Goal: Task Accomplishment & Management: Manage account settings

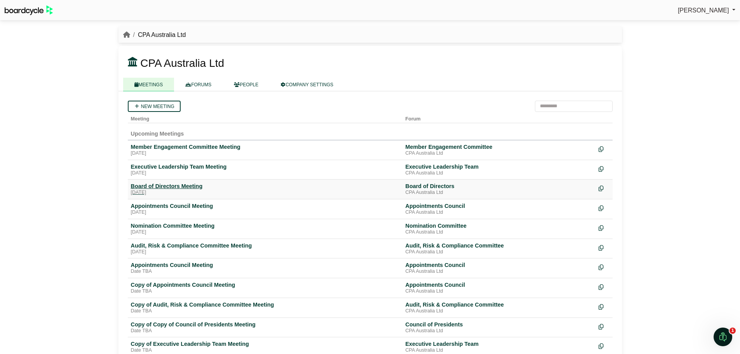
click at [204, 185] on div "Board of Directors Meeting" at bounding box center [265, 186] width 269 height 7
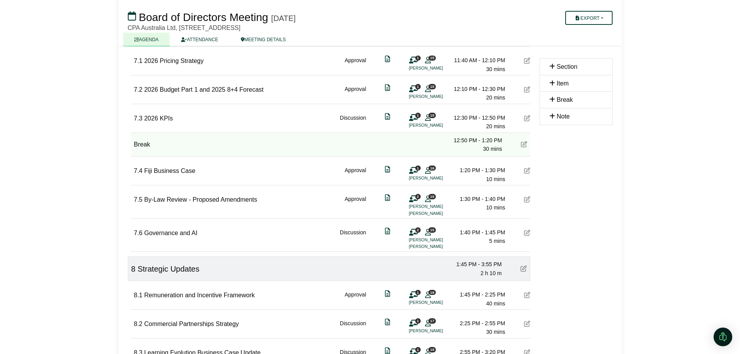
scroll to position [738, 0]
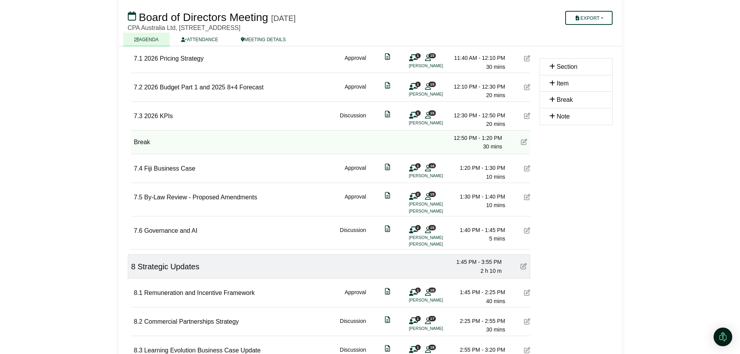
click at [527, 169] on icon at bounding box center [527, 168] width 6 height 6
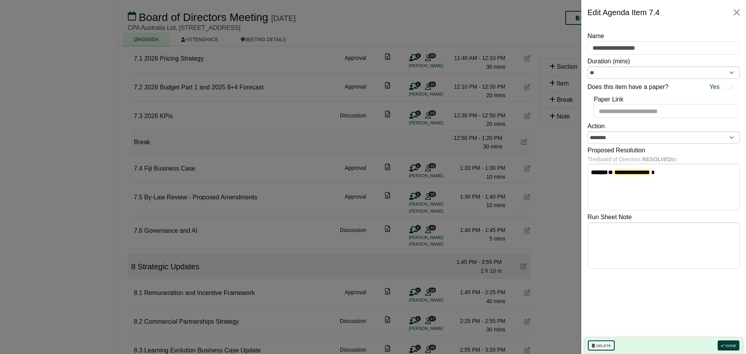
click at [595, 346] on button "Delete" at bounding box center [601, 345] width 27 height 10
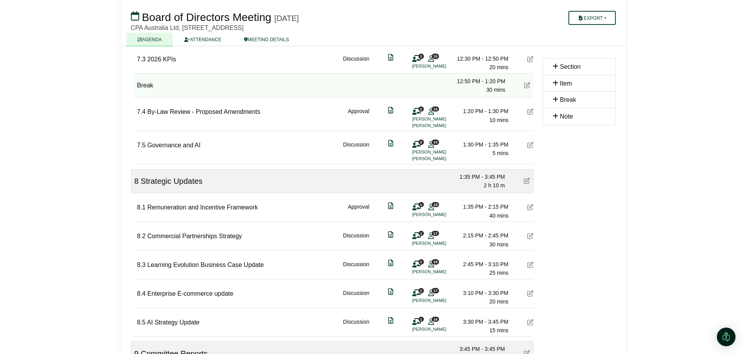
scroll to position [815, 0]
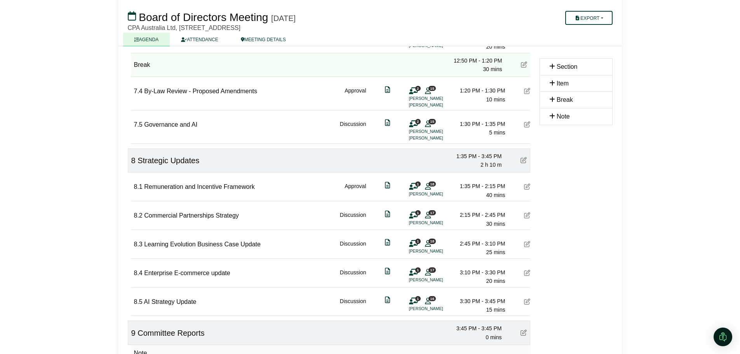
click at [529, 185] on icon at bounding box center [527, 186] width 6 height 6
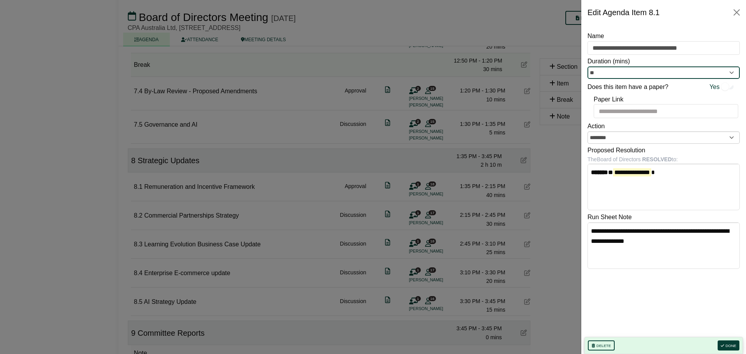
click at [731, 73] on input "**" at bounding box center [664, 72] width 152 height 12
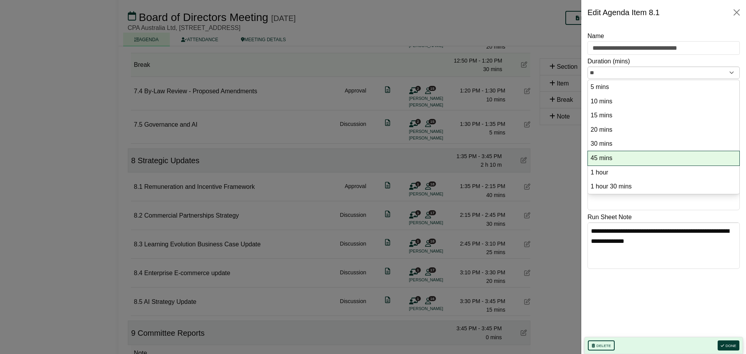
click at [610, 156] on option "45 mins" at bounding box center [664, 158] width 148 height 10
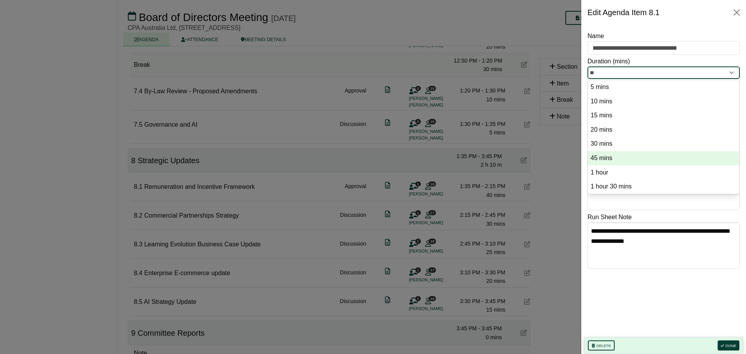
type input "**"
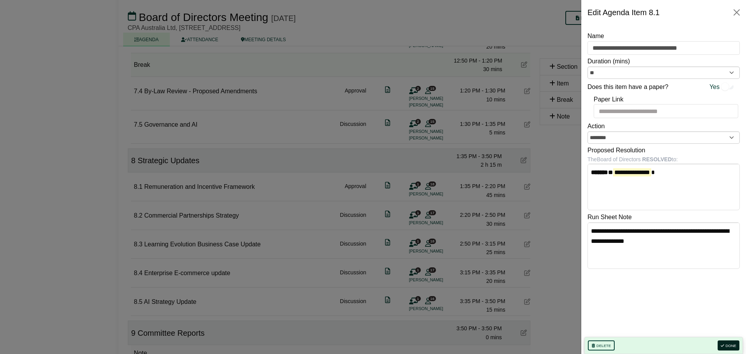
click at [733, 345] on button "Done" at bounding box center [729, 345] width 22 height 10
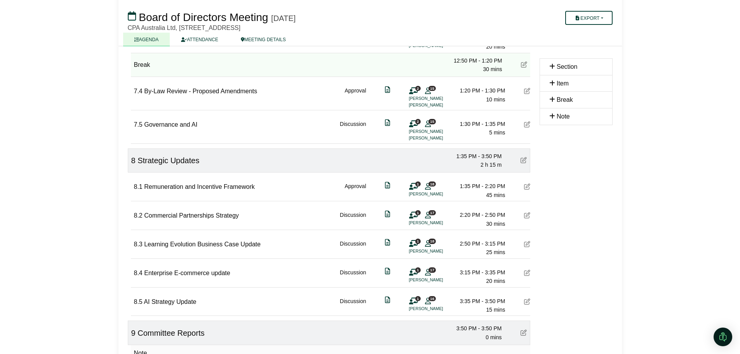
click at [527, 246] on icon at bounding box center [527, 244] width 6 height 6
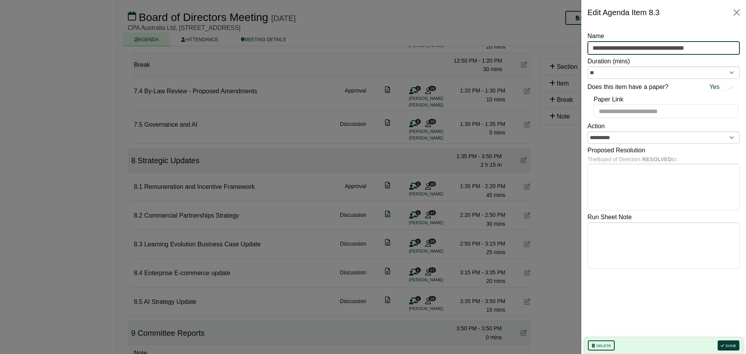
click at [690, 49] on input "**********" at bounding box center [664, 48] width 152 height 14
type input "**********"
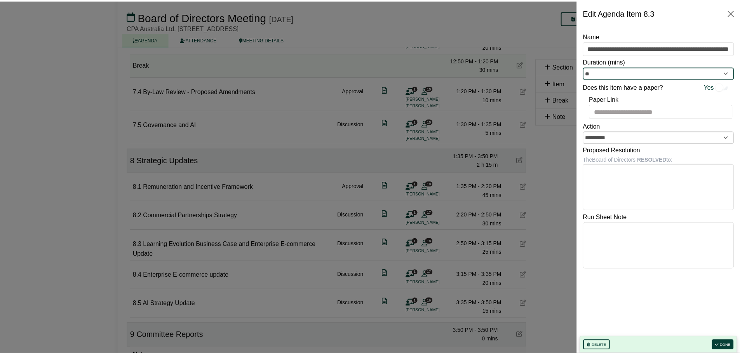
scroll to position [0, 0]
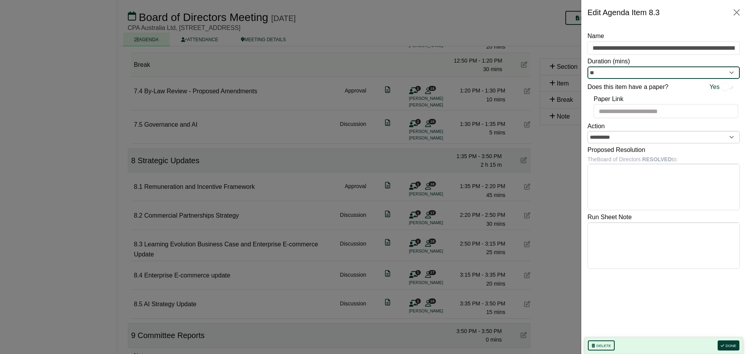
click at [732, 74] on input "**" at bounding box center [664, 72] width 152 height 12
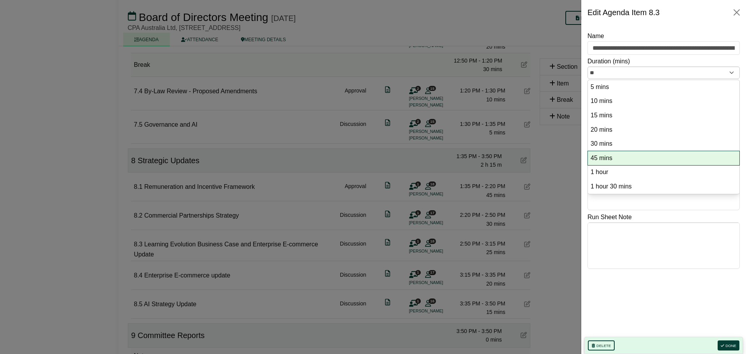
click at [630, 155] on option "45 mins" at bounding box center [664, 158] width 148 height 10
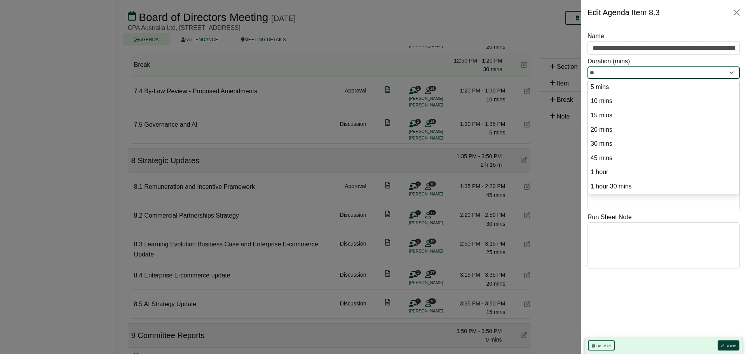
type input "**"
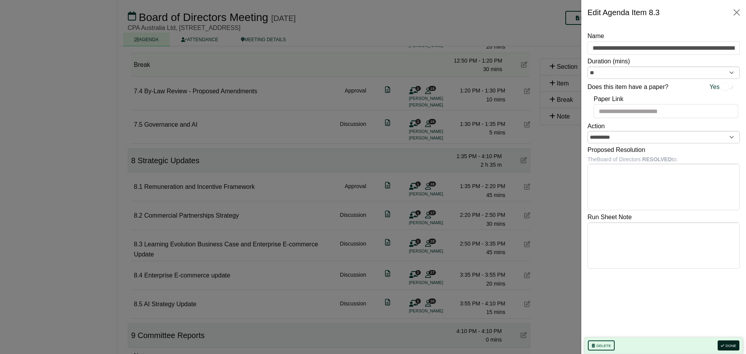
click at [728, 344] on button "Done" at bounding box center [729, 345] width 22 height 10
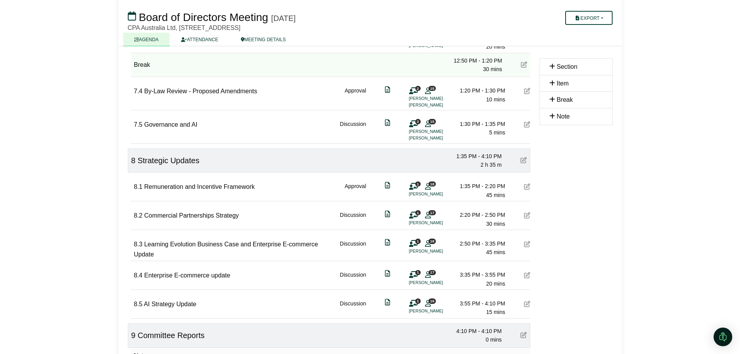
click at [526, 276] on icon at bounding box center [527, 275] width 6 height 6
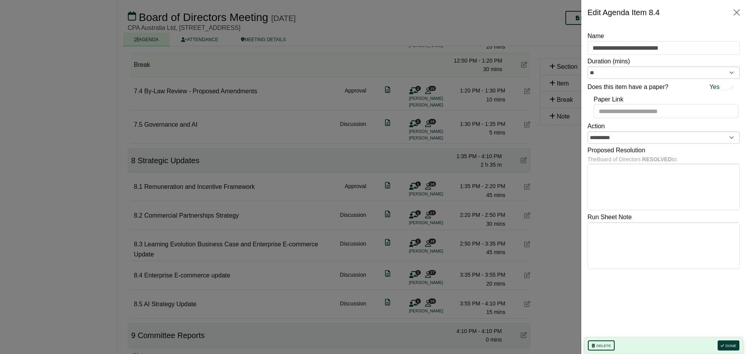
drag, startPoint x: 600, startPoint y: 346, endPoint x: 593, endPoint y: 337, distance: 10.5
click at [599, 346] on button "Delete" at bounding box center [601, 345] width 27 height 10
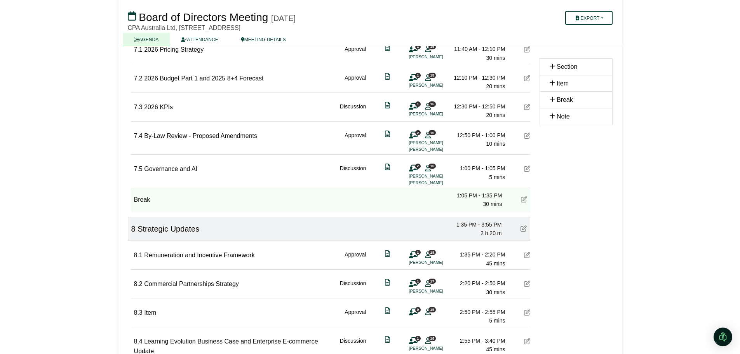
scroll to position [696, 0]
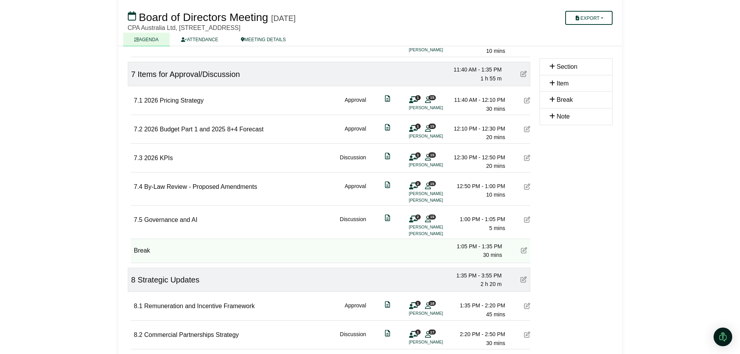
click at [526, 220] on icon at bounding box center [527, 219] width 6 height 6
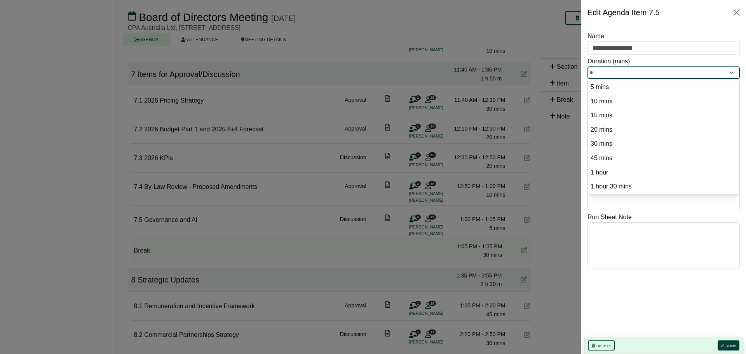
click at [730, 74] on input "*" at bounding box center [664, 72] width 152 height 12
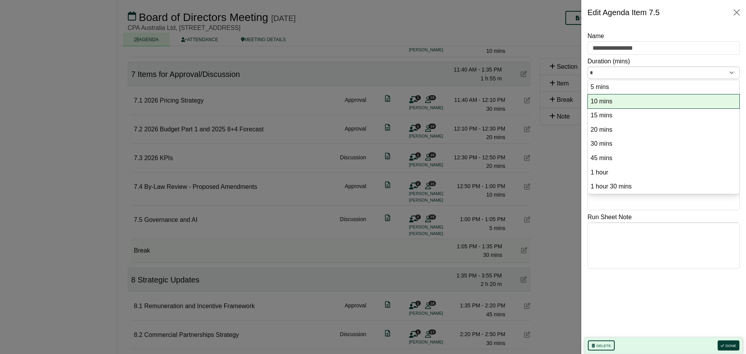
click at [639, 99] on option "10 mins" at bounding box center [664, 101] width 148 height 10
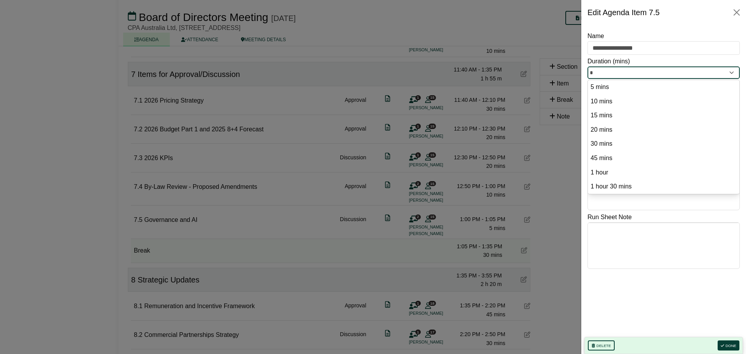
type input "**"
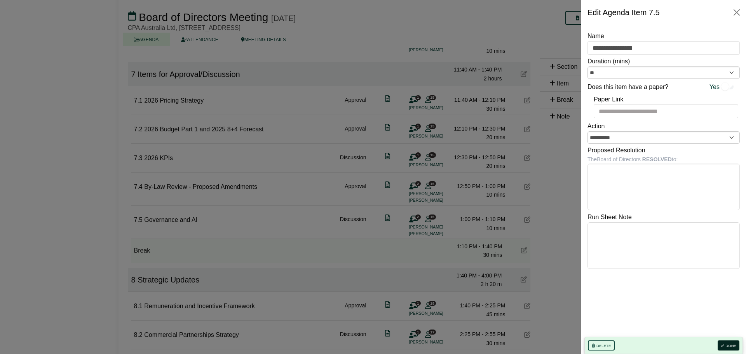
click at [734, 343] on button "Done" at bounding box center [729, 345] width 22 height 10
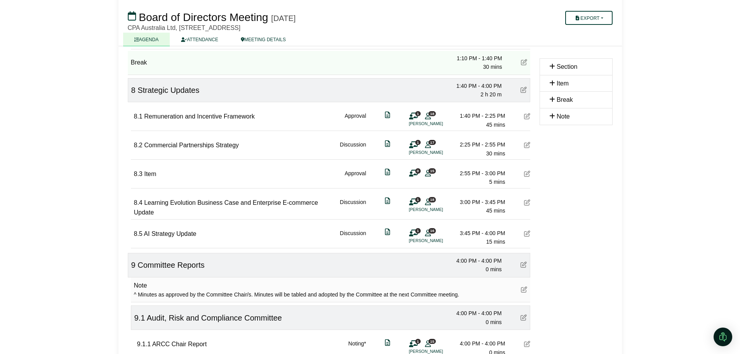
scroll to position [873, 0]
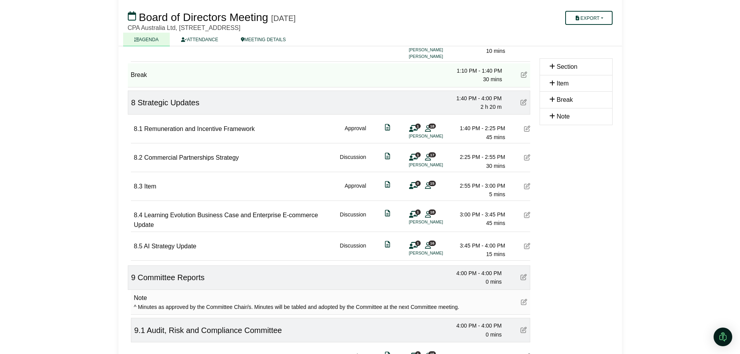
click at [529, 187] on icon at bounding box center [527, 186] width 6 height 6
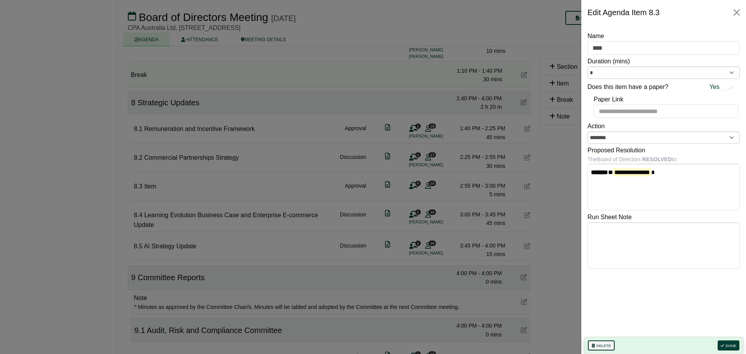
click at [603, 344] on button "Delete" at bounding box center [601, 345] width 27 height 10
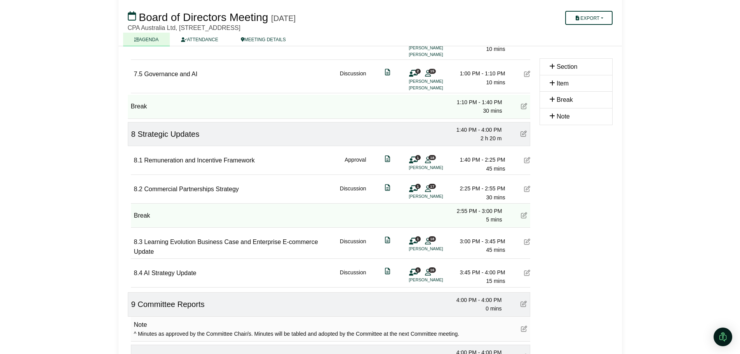
scroll to position [812, 0]
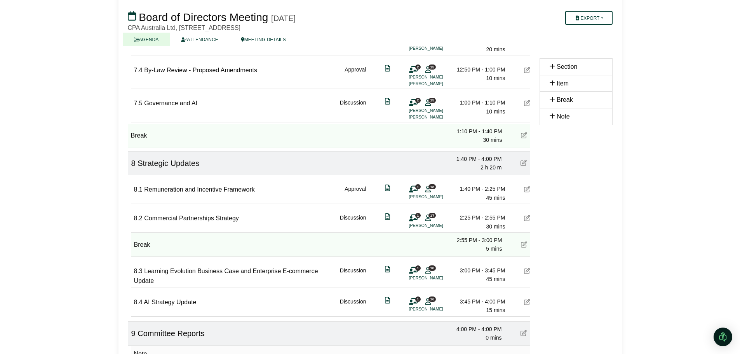
click at [526, 271] on icon at bounding box center [527, 271] width 6 height 6
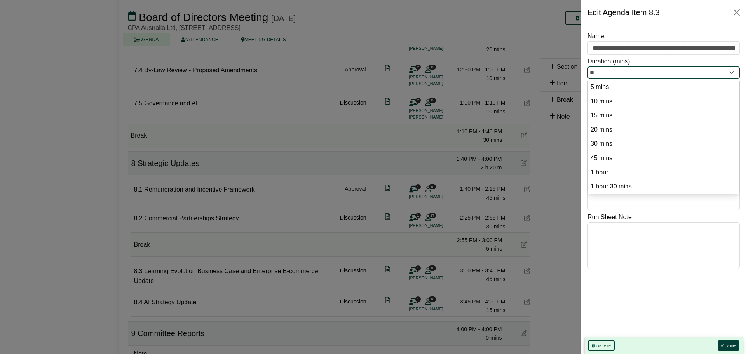
click at [610, 76] on input "**" at bounding box center [664, 72] width 152 height 12
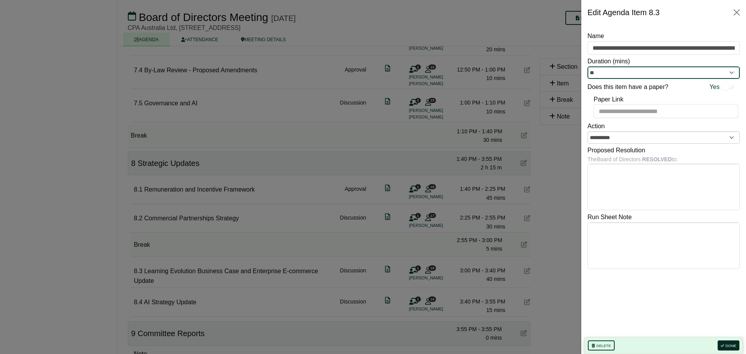
type input "**"
drag, startPoint x: 732, startPoint y: 344, endPoint x: 691, endPoint y: 330, distance: 43.1
click at [732, 344] on button "Done" at bounding box center [729, 345] width 22 height 10
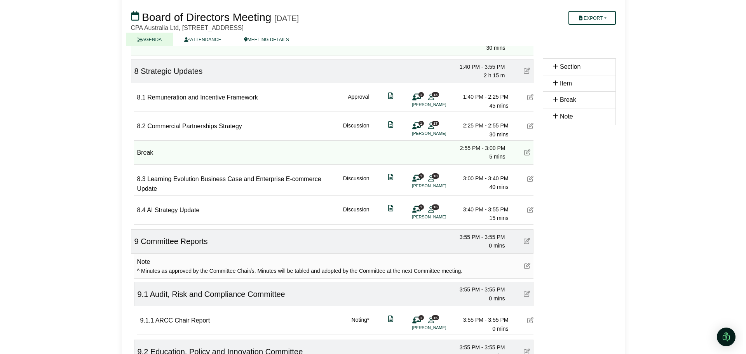
scroll to position [912, 0]
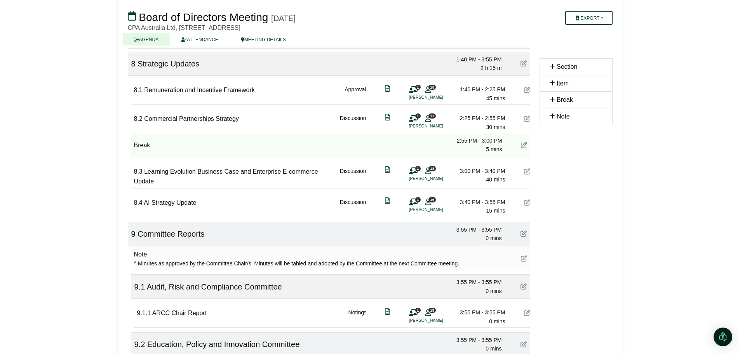
click at [426, 171] on icon at bounding box center [428, 171] width 6 height 0
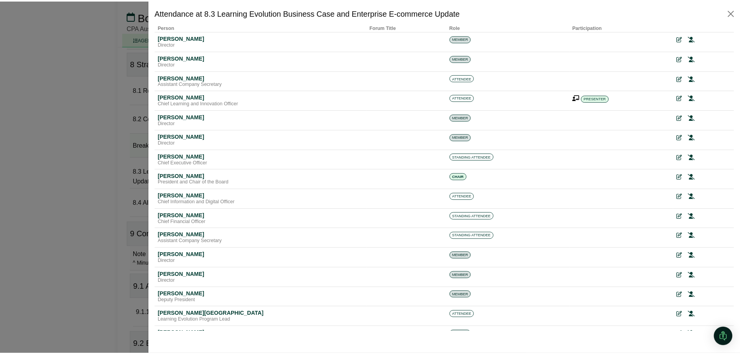
scroll to position [0, 0]
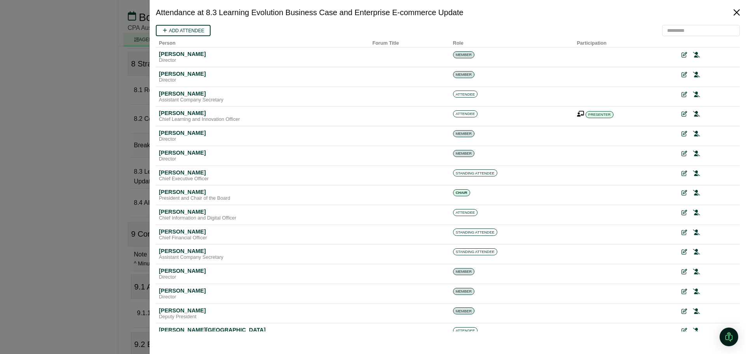
click at [735, 9] on button "Close" at bounding box center [737, 12] width 12 height 12
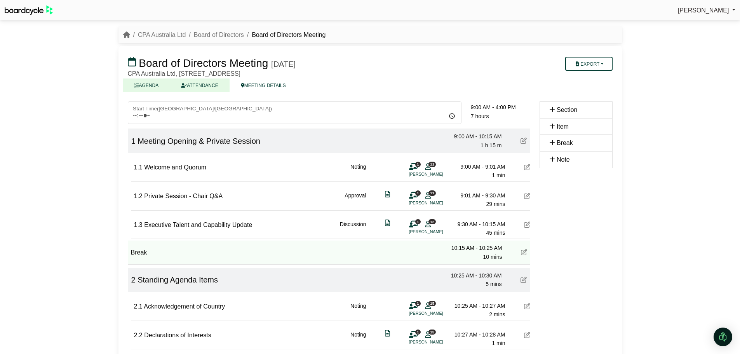
scroll to position [912, 0]
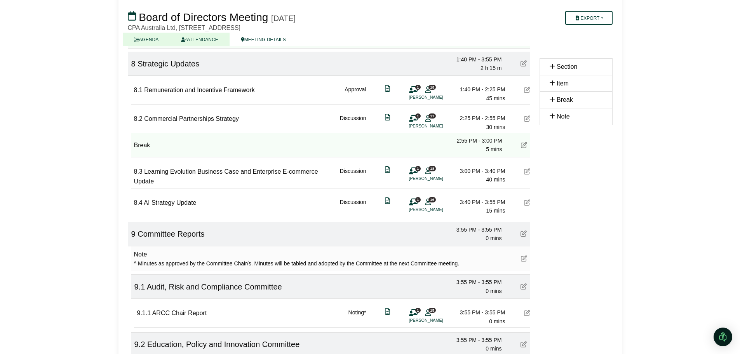
click at [206, 33] on link "ATTENDANCE" at bounding box center [199, 40] width 59 height 14
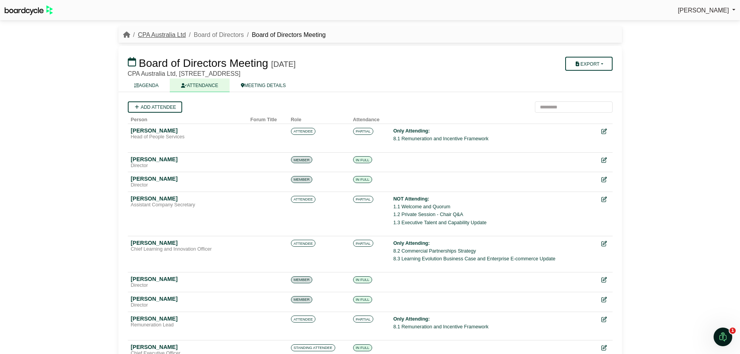
click at [151, 33] on link "CPA Australia Ltd" at bounding box center [162, 34] width 48 height 7
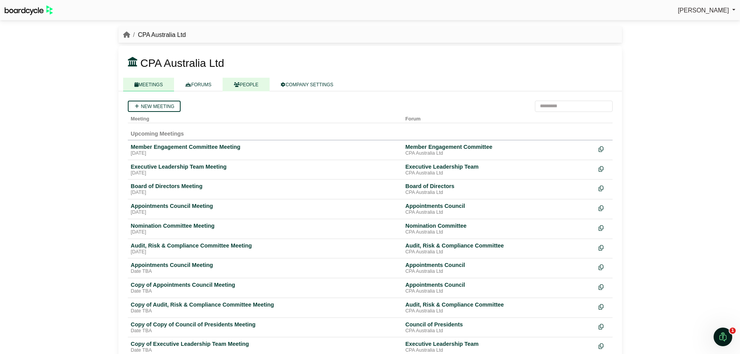
click at [245, 83] on link "PEOPLE" at bounding box center [246, 85] width 47 height 14
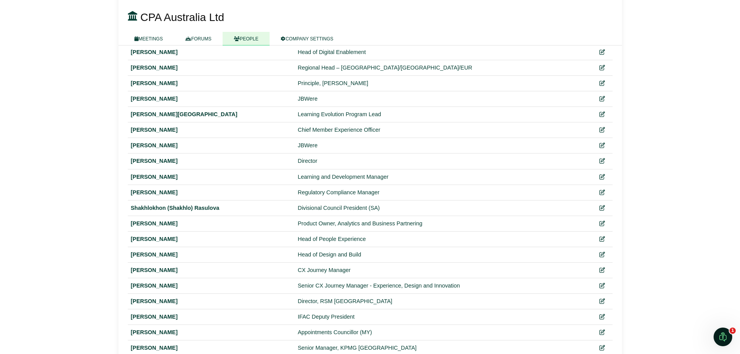
scroll to position [1475, 0]
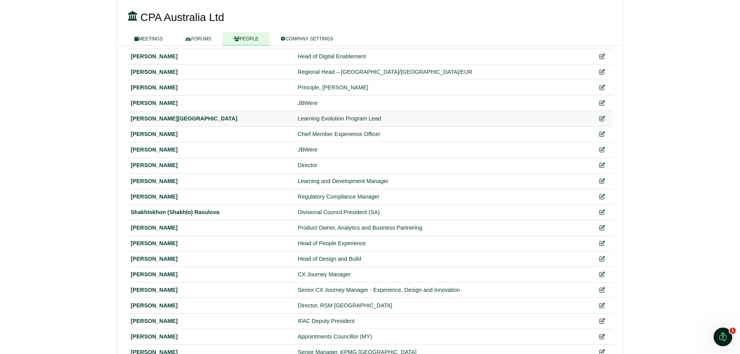
click at [606, 116] on div at bounding box center [602, 118] width 15 height 9
click at [602, 119] on icon at bounding box center [601, 118] width 5 height 5
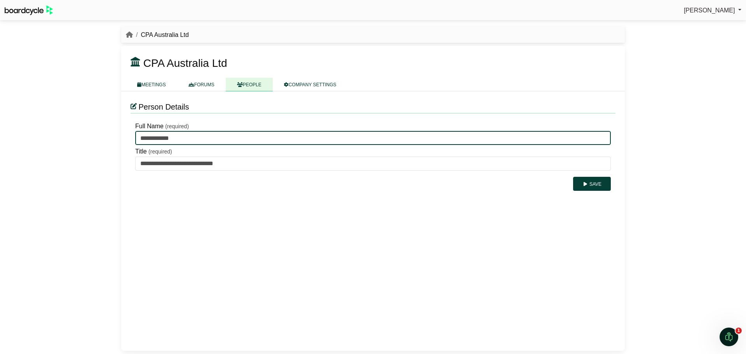
drag, startPoint x: 166, startPoint y: 138, endPoint x: 211, endPoint y: 138, distance: 45.1
click at [211, 138] on input "**********" at bounding box center [373, 138] width 476 height 14
type input "**********"
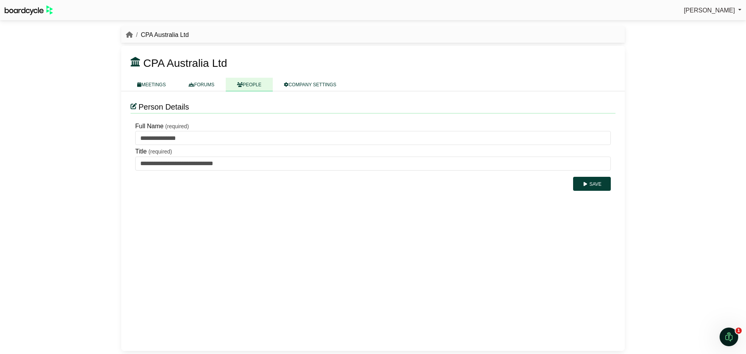
drag, startPoint x: 373, startPoint y: 232, endPoint x: 367, endPoint y: 231, distance: 5.8
click at [373, 232] on div "**********" at bounding box center [373, 221] width 504 height 260
click at [596, 184] on button "Save" at bounding box center [592, 184] width 38 height 14
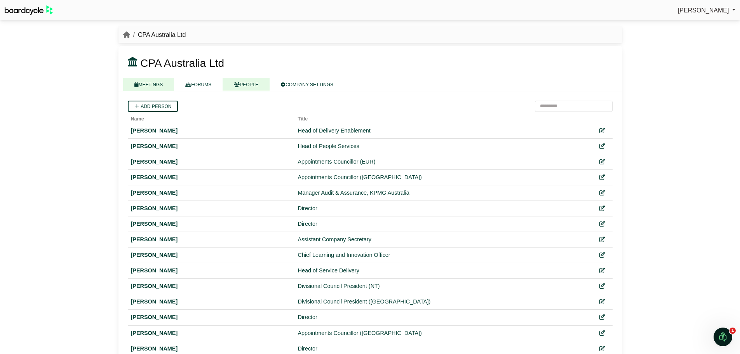
click at [155, 81] on link "MEETINGS" at bounding box center [148, 85] width 51 height 14
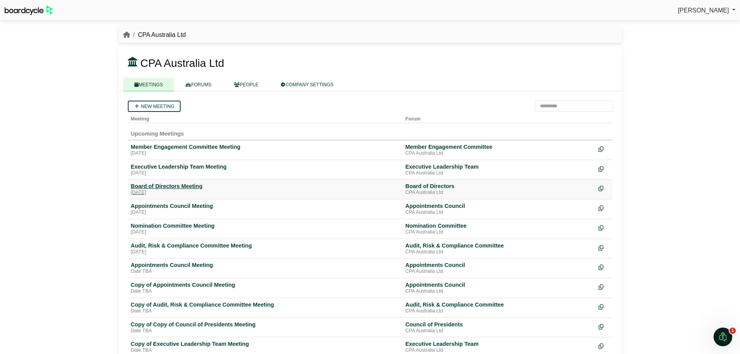
click at [192, 185] on div "Board of Directors Meeting" at bounding box center [265, 186] width 269 height 7
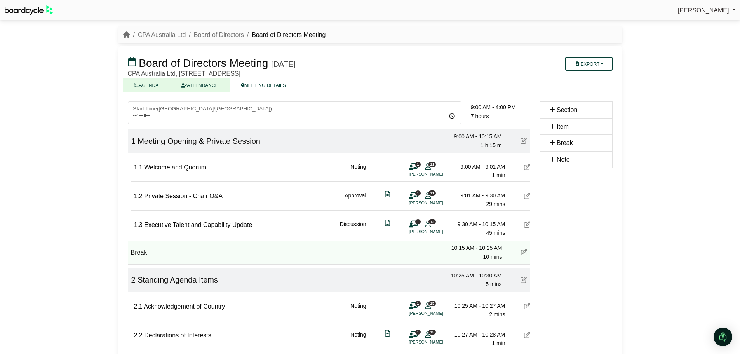
click at [218, 84] on link "ATTENDANCE" at bounding box center [199, 86] width 59 height 14
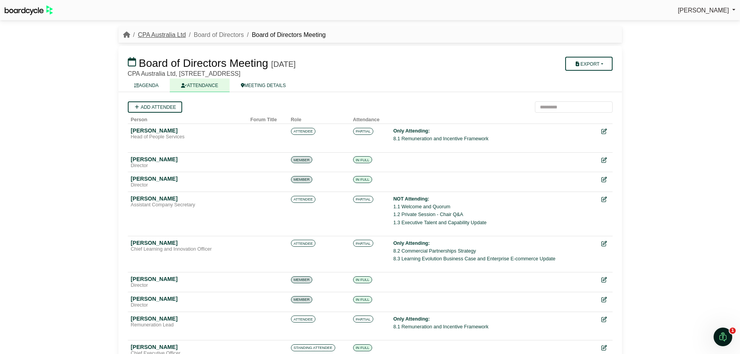
click at [161, 35] on link "CPA Australia Ltd" at bounding box center [162, 34] width 48 height 7
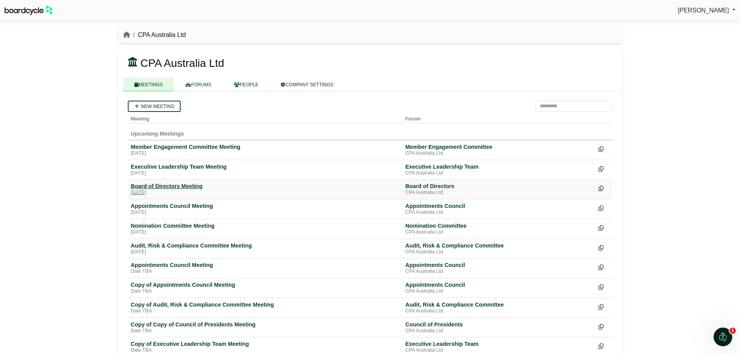
click at [168, 187] on div "Board of Directors Meeting" at bounding box center [265, 186] width 269 height 7
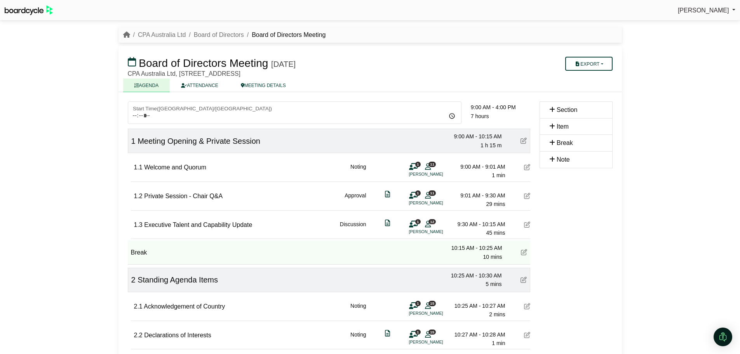
click at [695, 203] on div "[PERSON_NAME] Sign Out CPA Australia Ltd Board of Directors Board of Directors …" at bounding box center [370, 177] width 740 height 354
click at [597, 63] on button "Export" at bounding box center [589, 64] width 47 height 14
click at [592, 78] on link "Agenda" at bounding box center [597, 78] width 68 height 12
